Goal: Task Accomplishment & Management: Complete application form

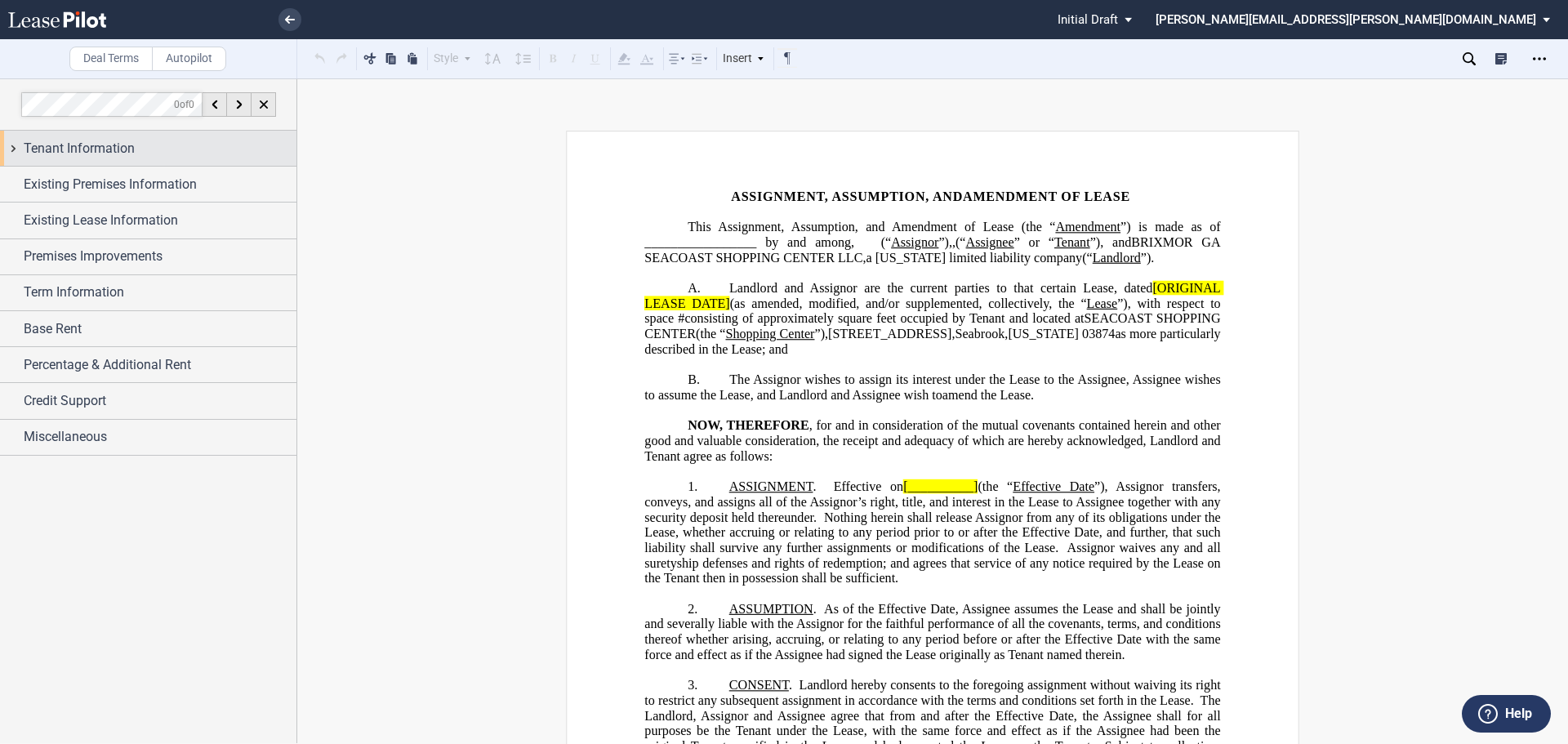
click at [17, 146] on div "Tenant Information" at bounding box center [148, 148] width 296 height 35
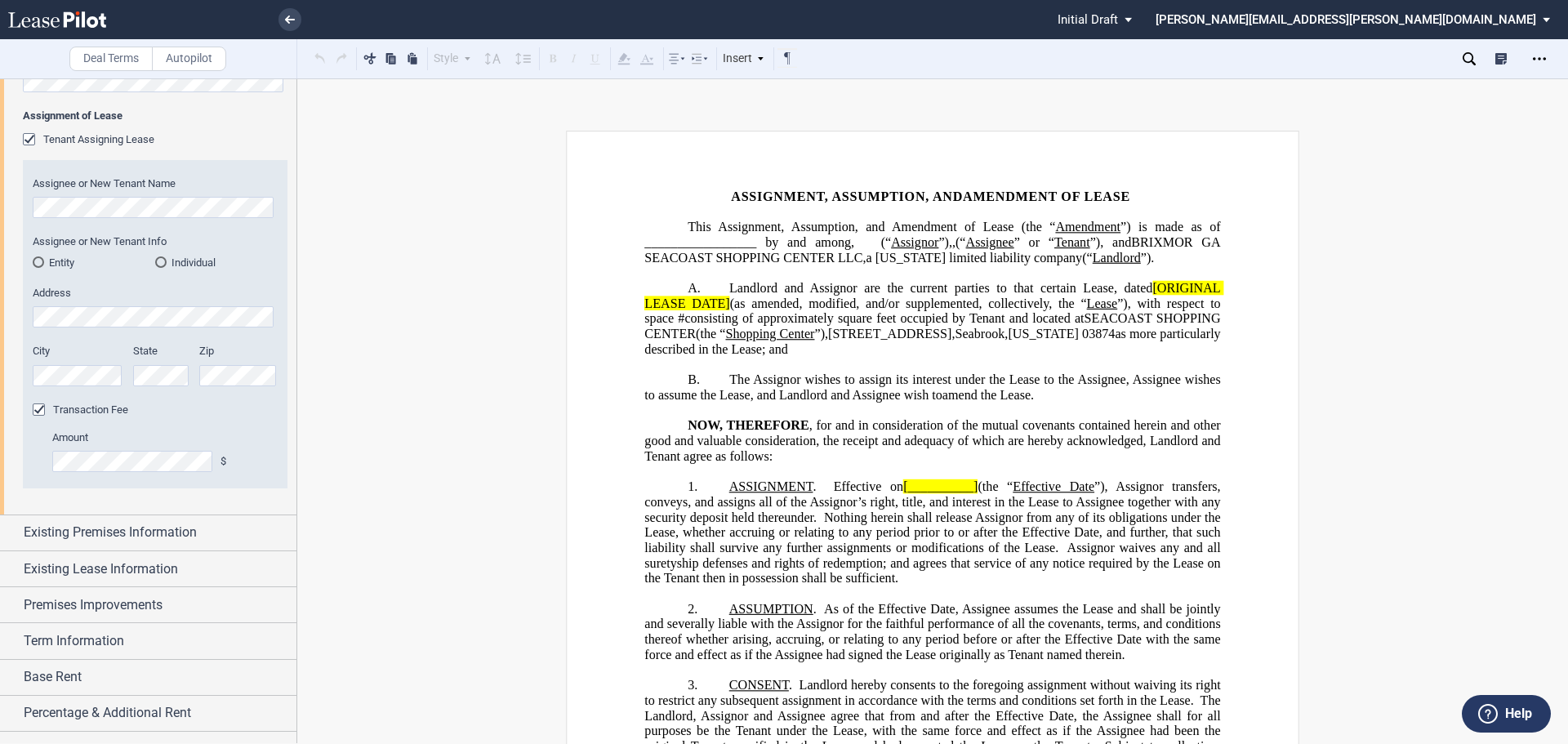
scroll to position [722, 0]
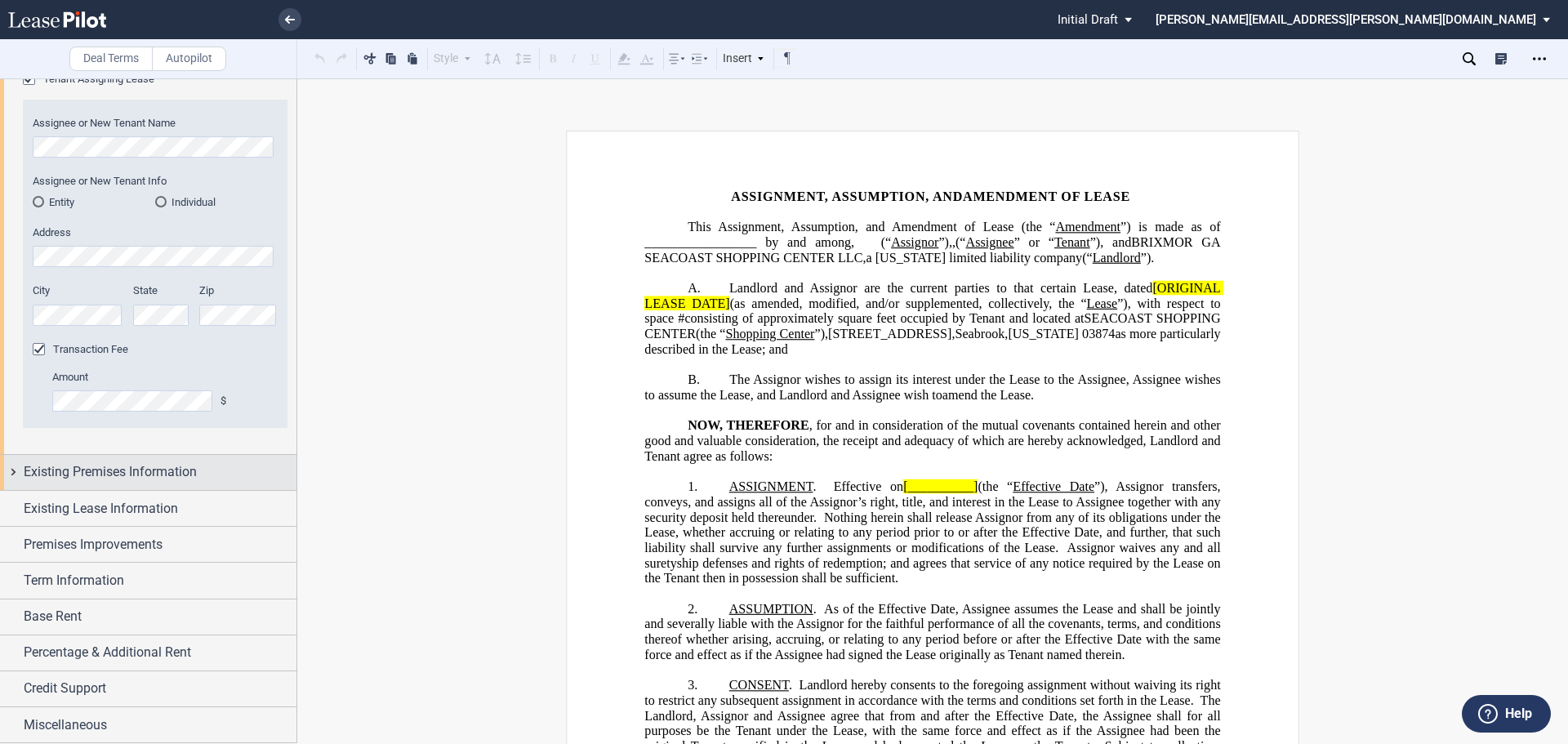
click at [136, 469] on span "Existing Premises Information" at bounding box center [110, 472] width 173 height 20
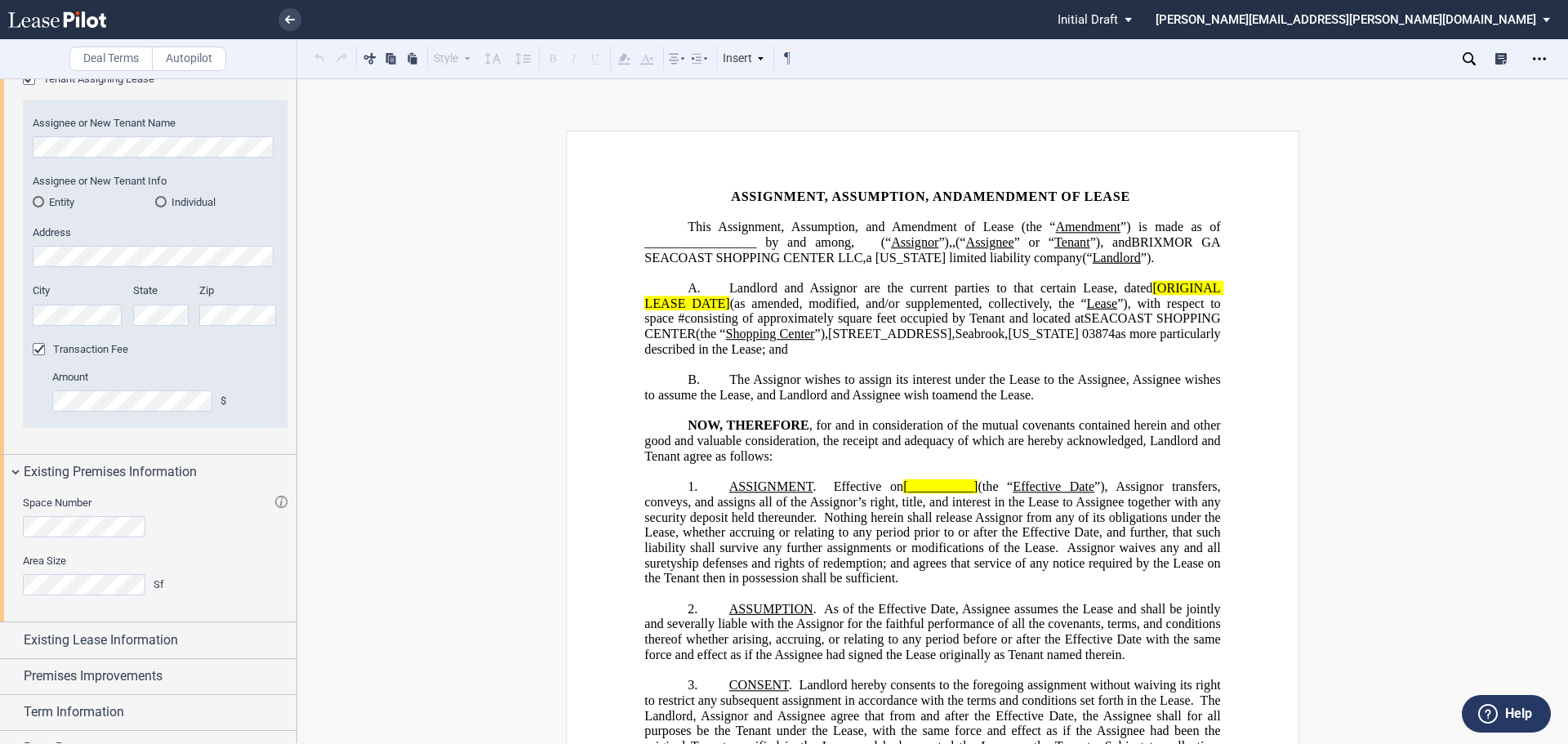
scroll to position [854, 0]
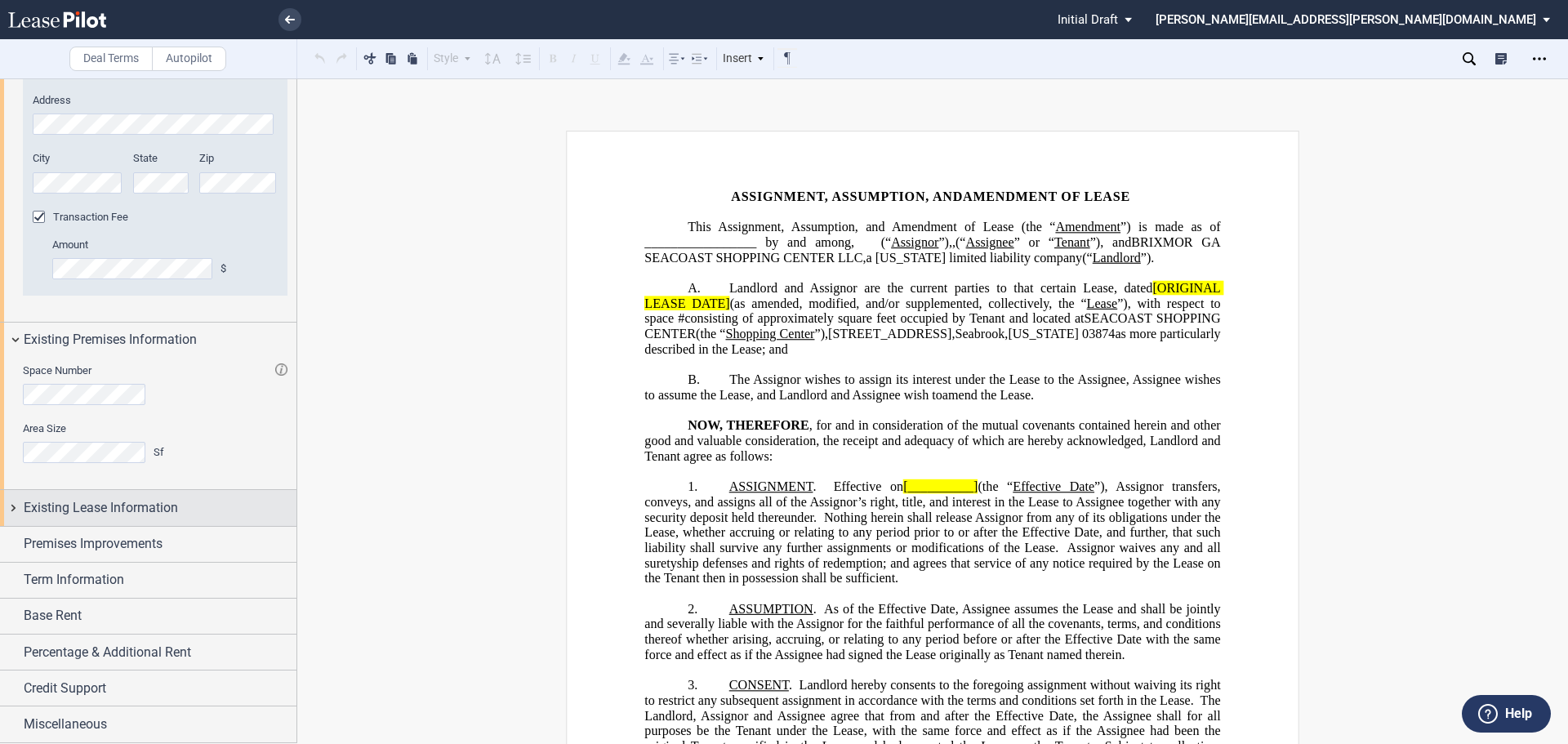
click at [151, 508] on span "Existing Lease Information" at bounding box center [101, 507] width 155 height 20
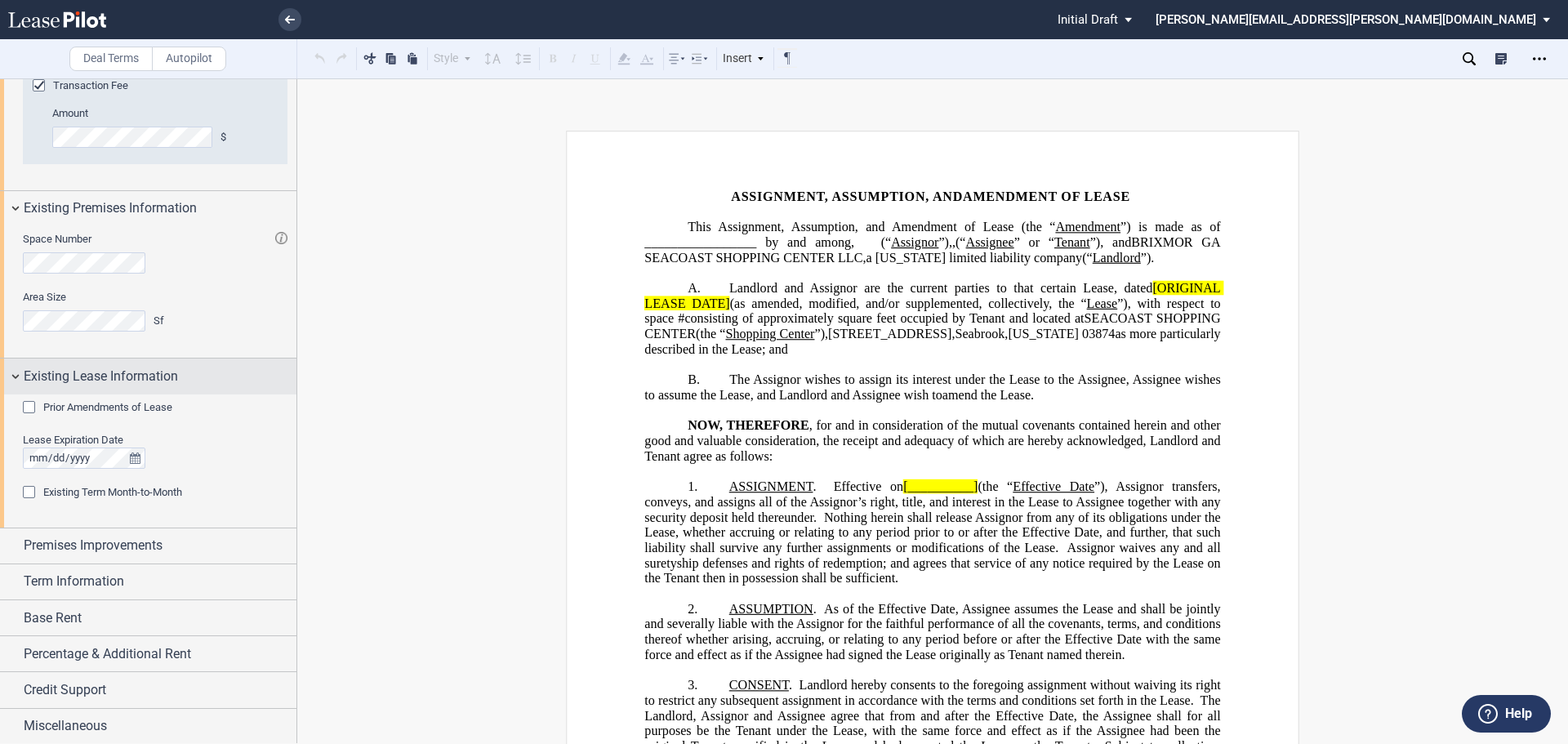
scroll to position [987, 0]
click at [36, 490] on div "Existing Term Month-to-Month" at bounding box center [32, 493] width 17 height 17
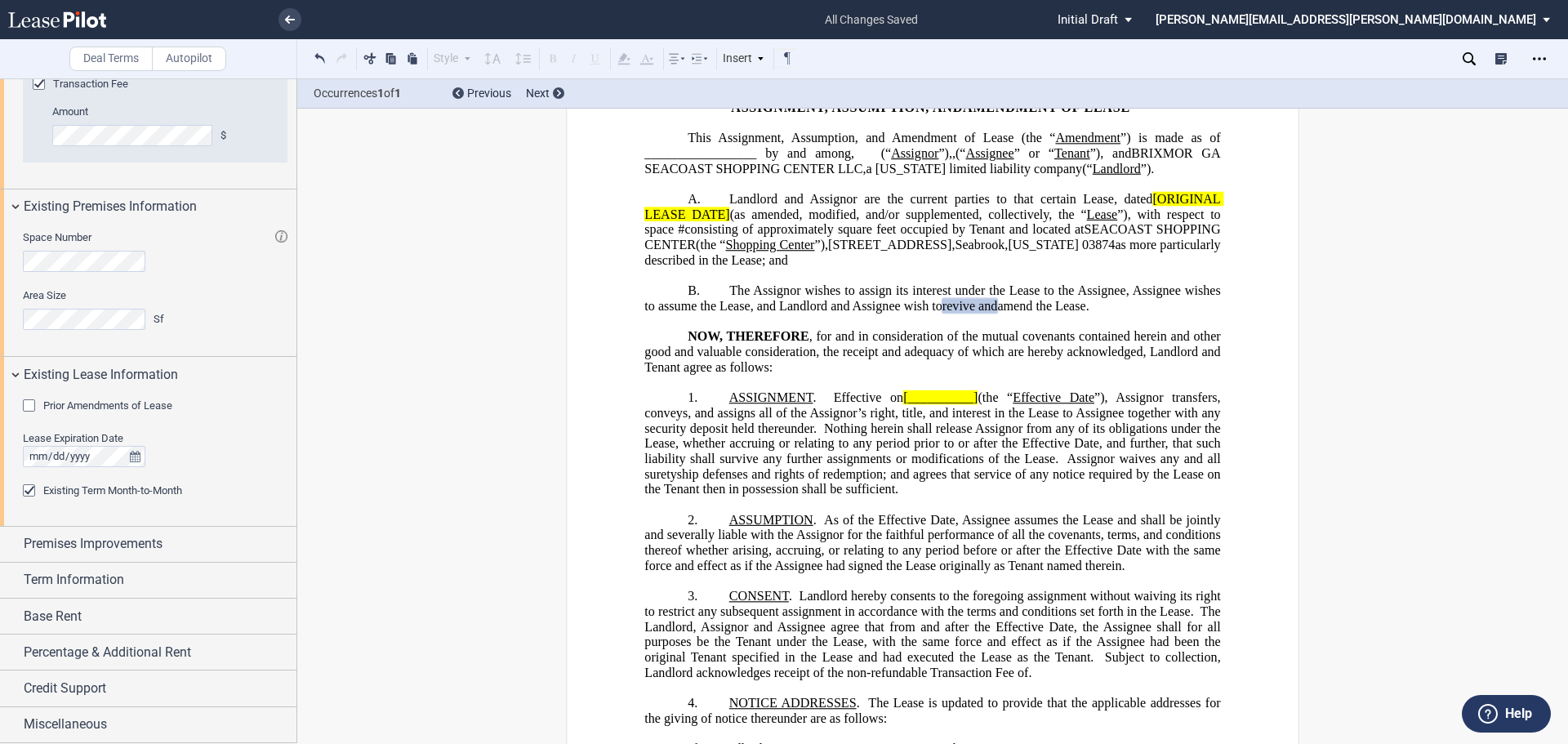
scroll to position [0, 0]
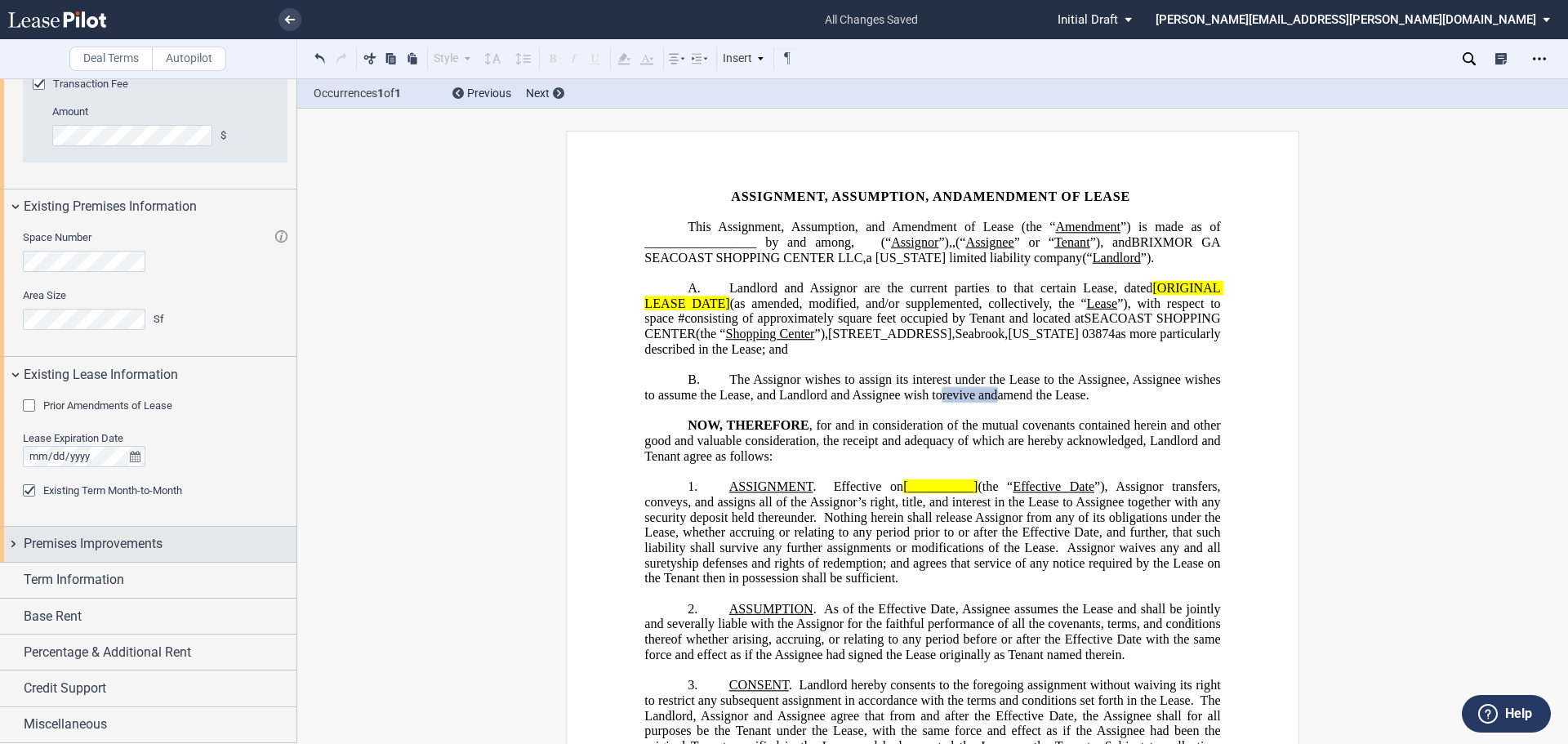
click at [127, 550] on span "Premises Improvements" at bounding box center [92, 544] width 139 height 20
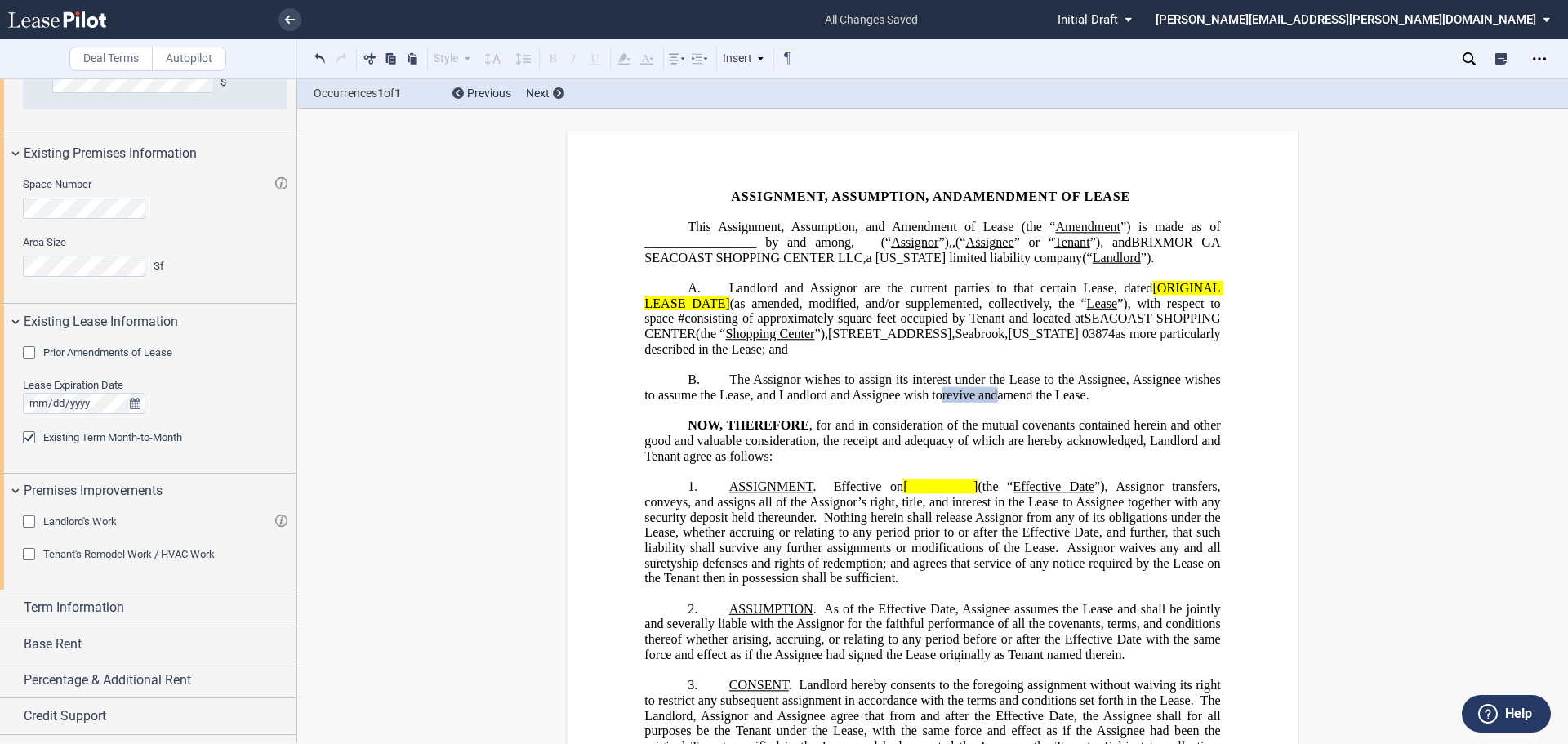
scroll to position [1068, 0]
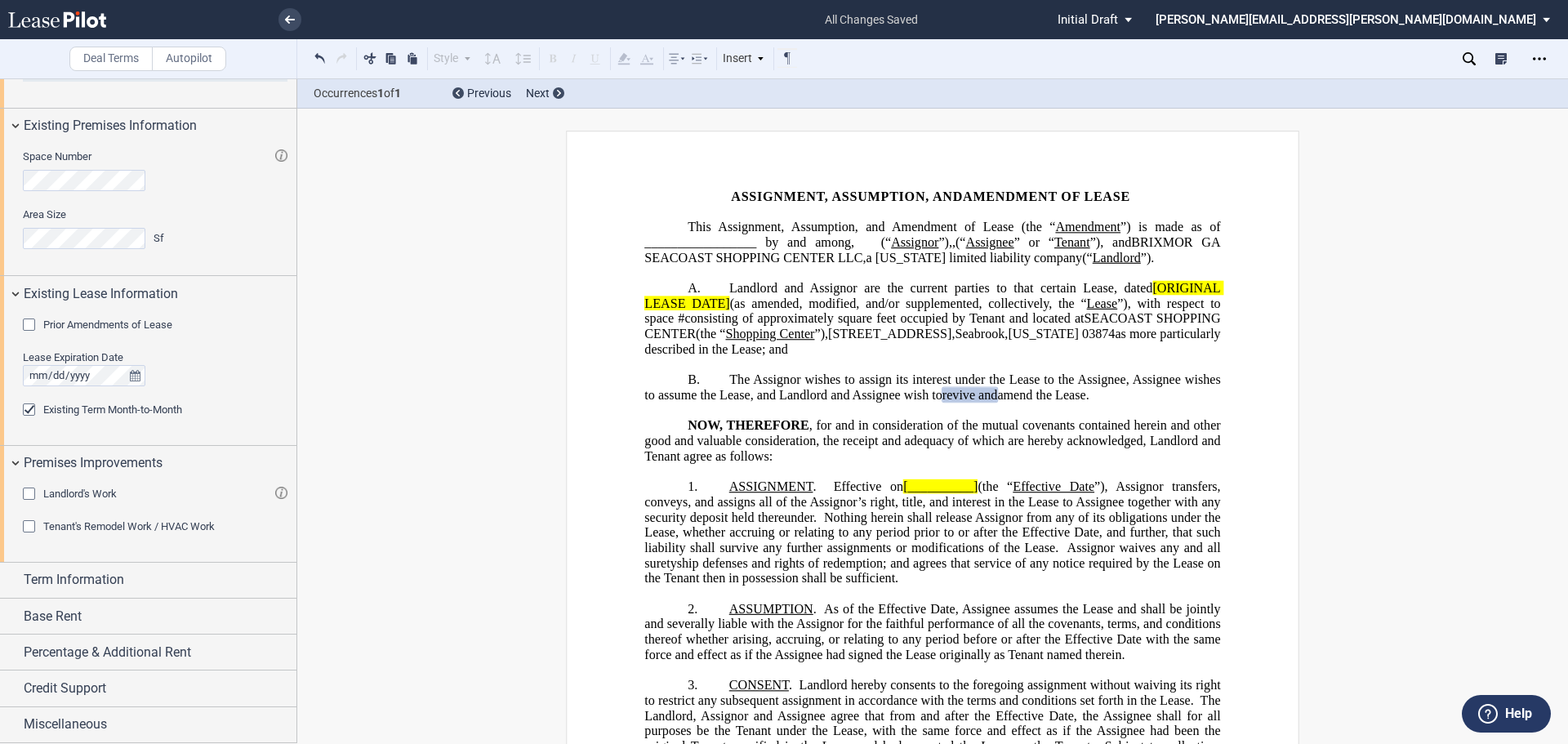
click at [192, 571] on div "Term Information" at bounding box center [159, 579] width 273 height 20
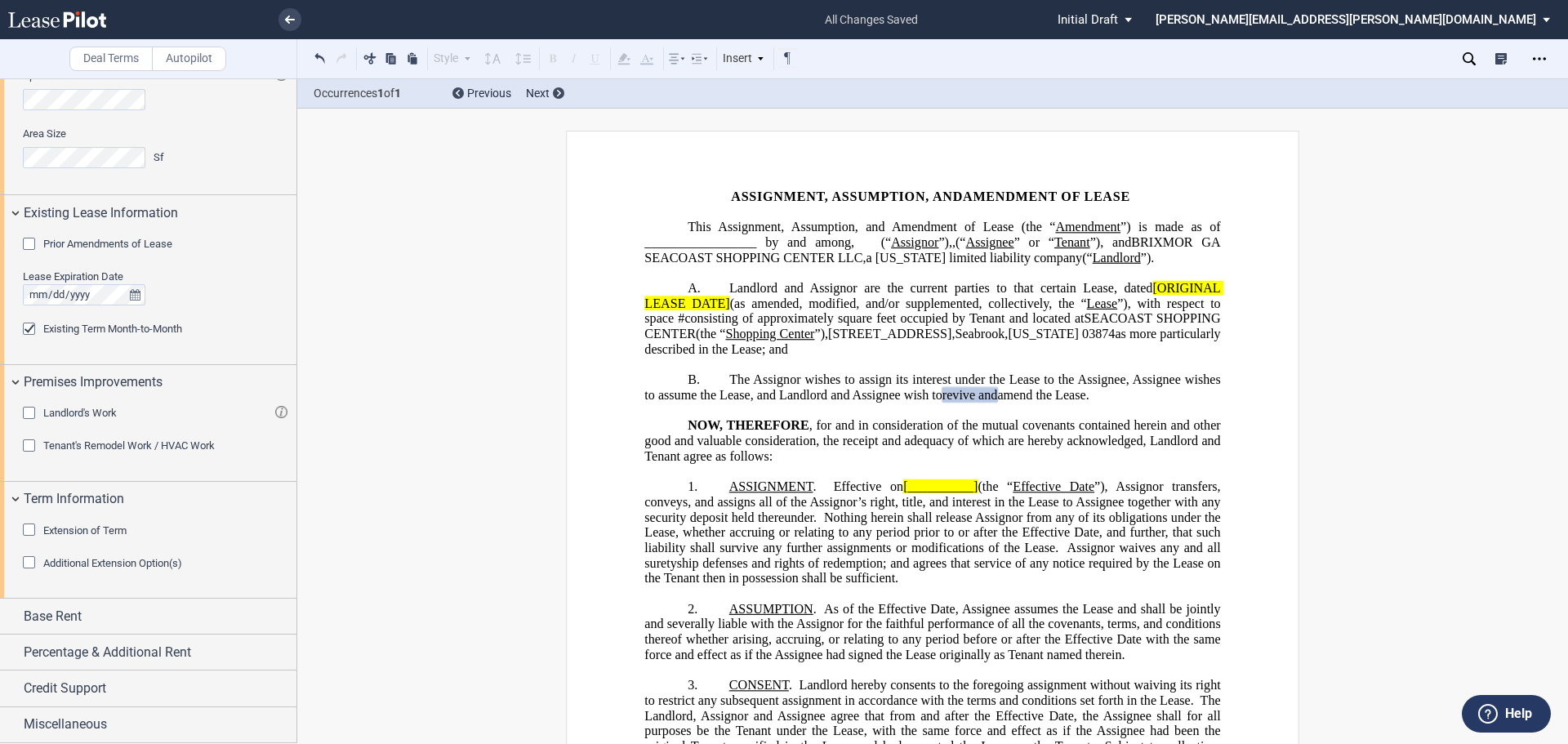
click at [23, 533] on div "Extension of Term" at bounding box center [32, 532] width 17 height 17
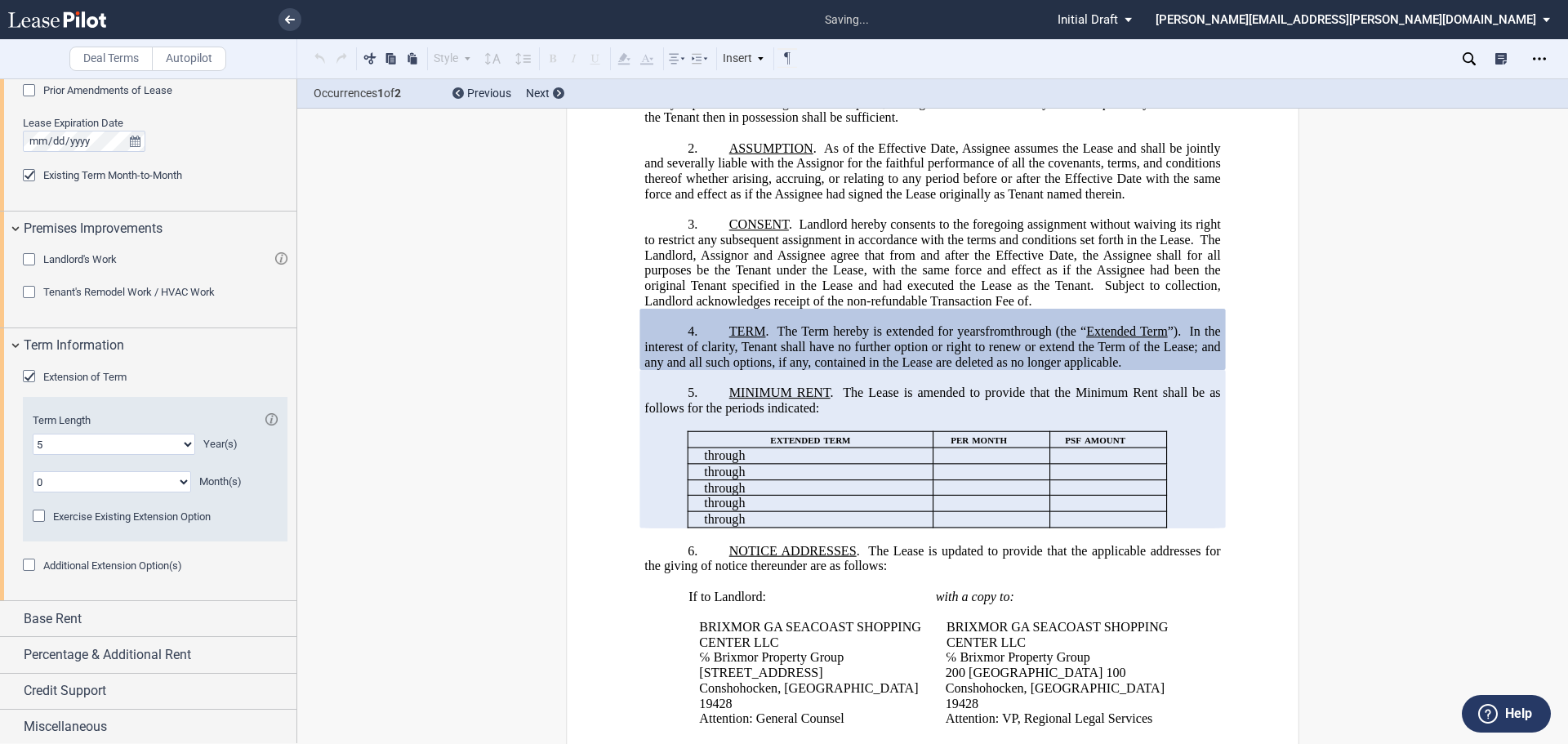
scroll to position [1305, 0]
click at [93, 623] on div "Base Rent" at bounding box center [159, 616] width 273 height 20
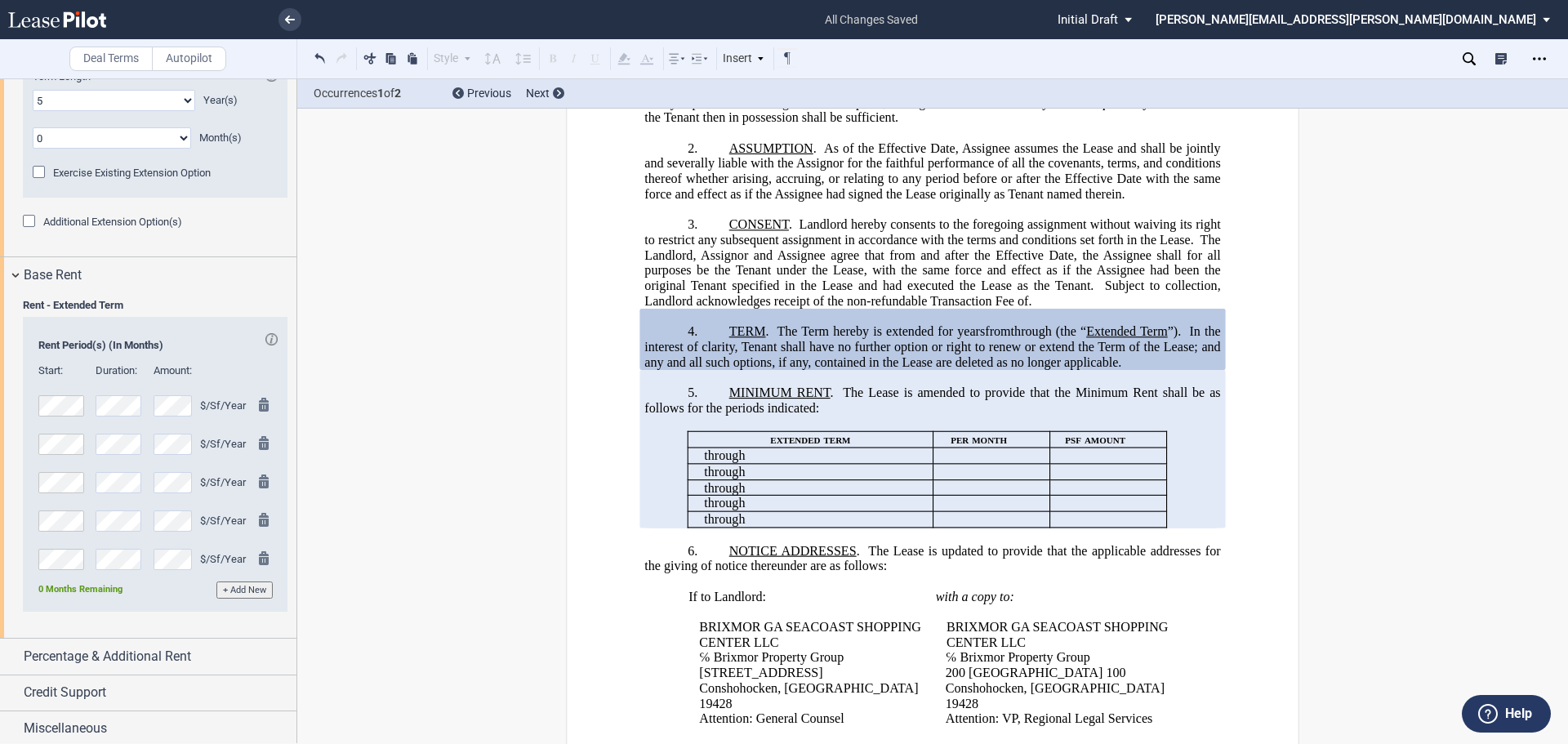
scroll to position [1650, 0]
click at [150, 650] on span "Percentage & Additional Rent" at bounding box center [107, 652] width 168 height 20
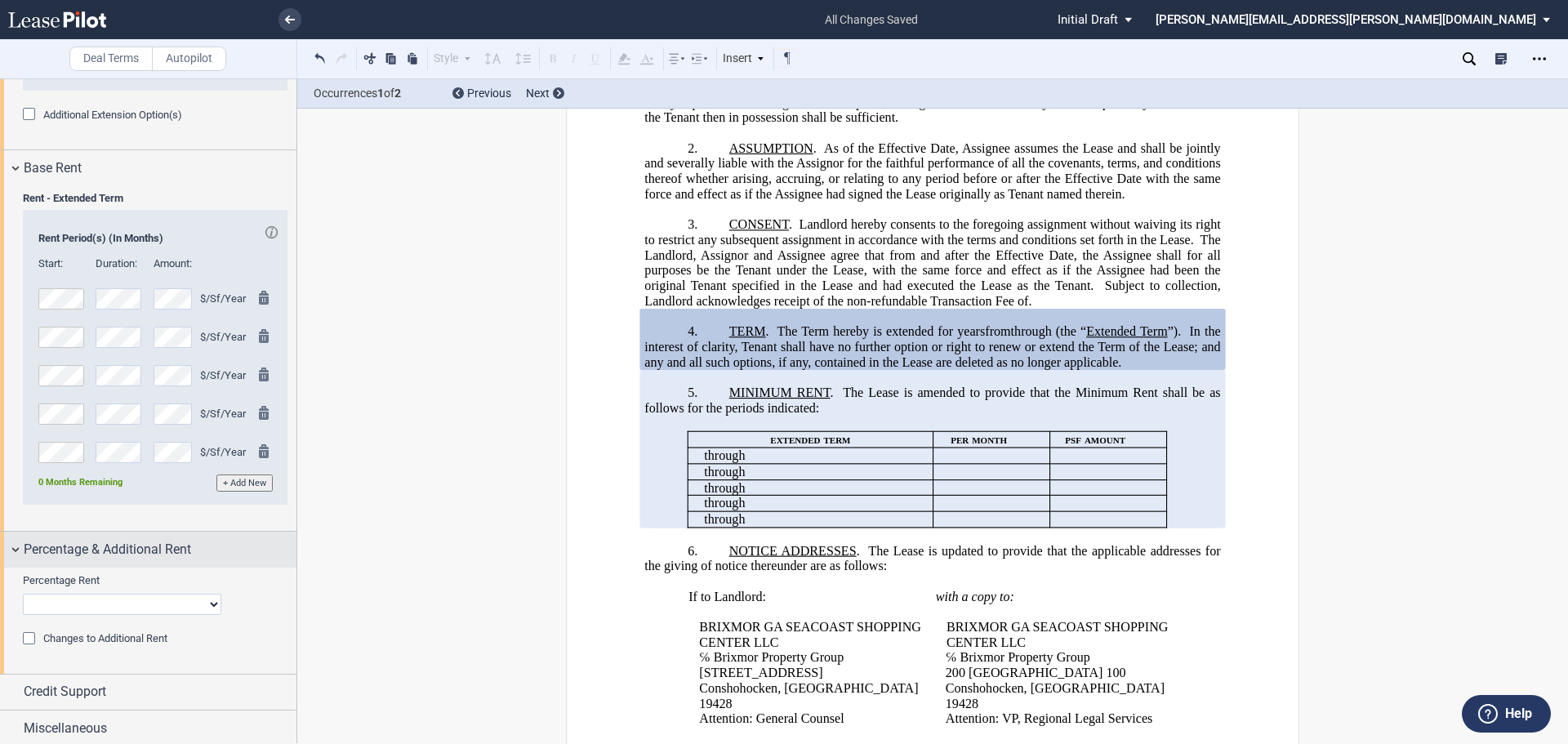
scroll to position [1756, 0]
click at [1539, 57] on icon "Open Lease options menu" at bounding box center [1540, 59] width 13 height 13
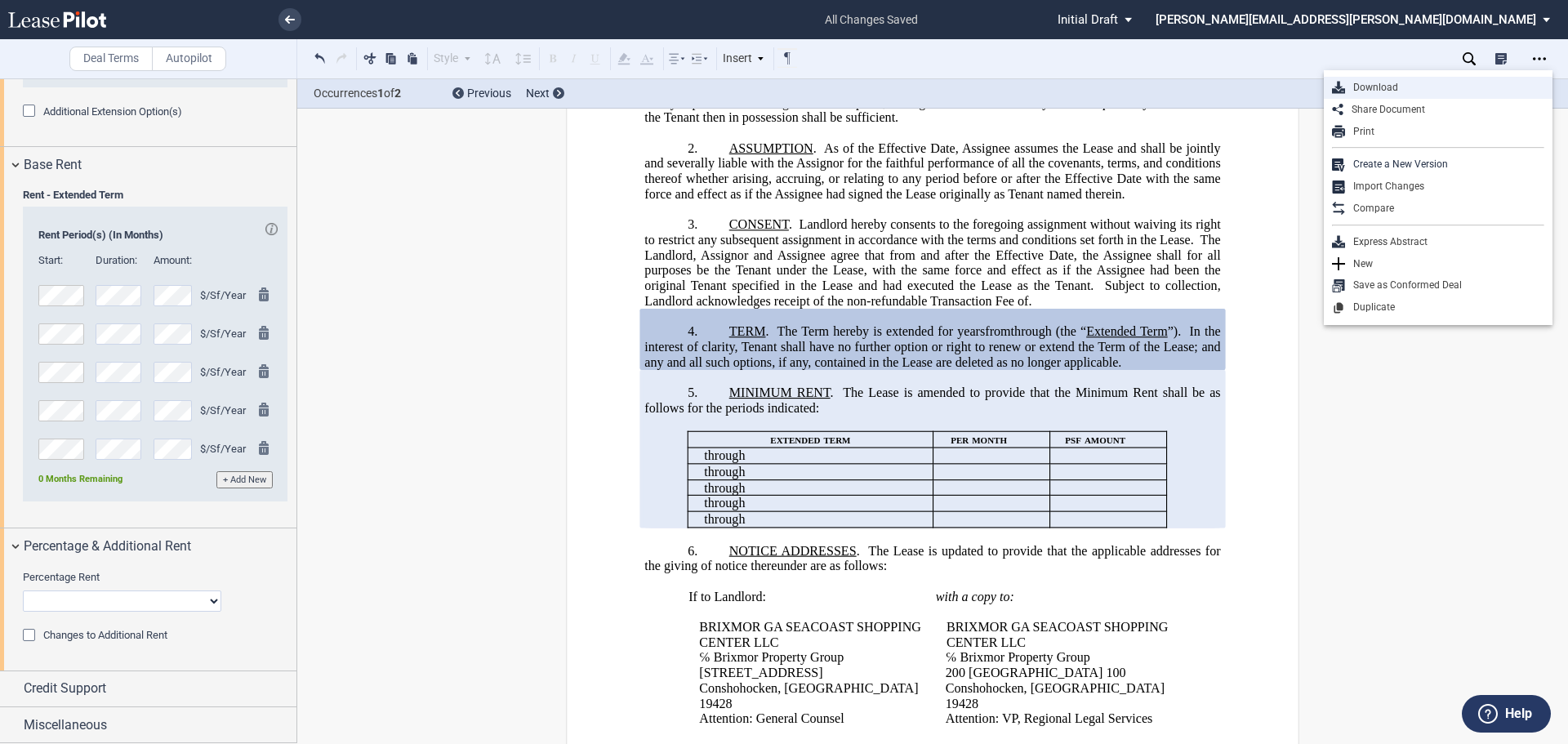
click at [1389, 89] on div "Download" at bounding box center [1445, 88] width 199 height 14
